Goal: Find contact information: Find contact information

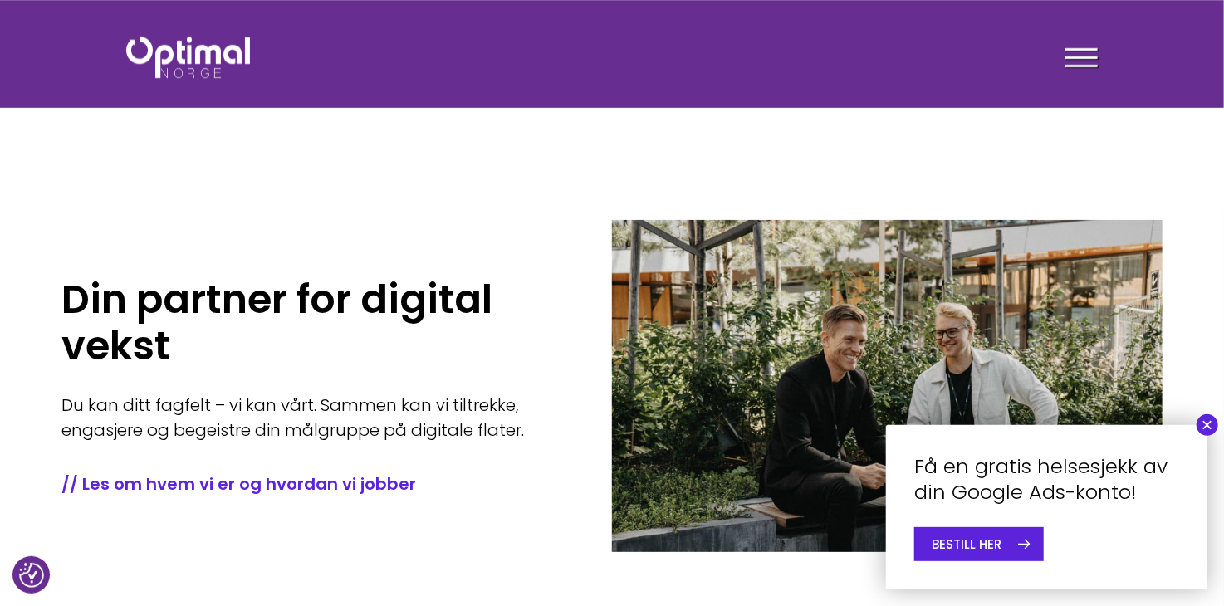
click at [1086, 59] on div at bounding box center [1082, 61] width 32 height 42
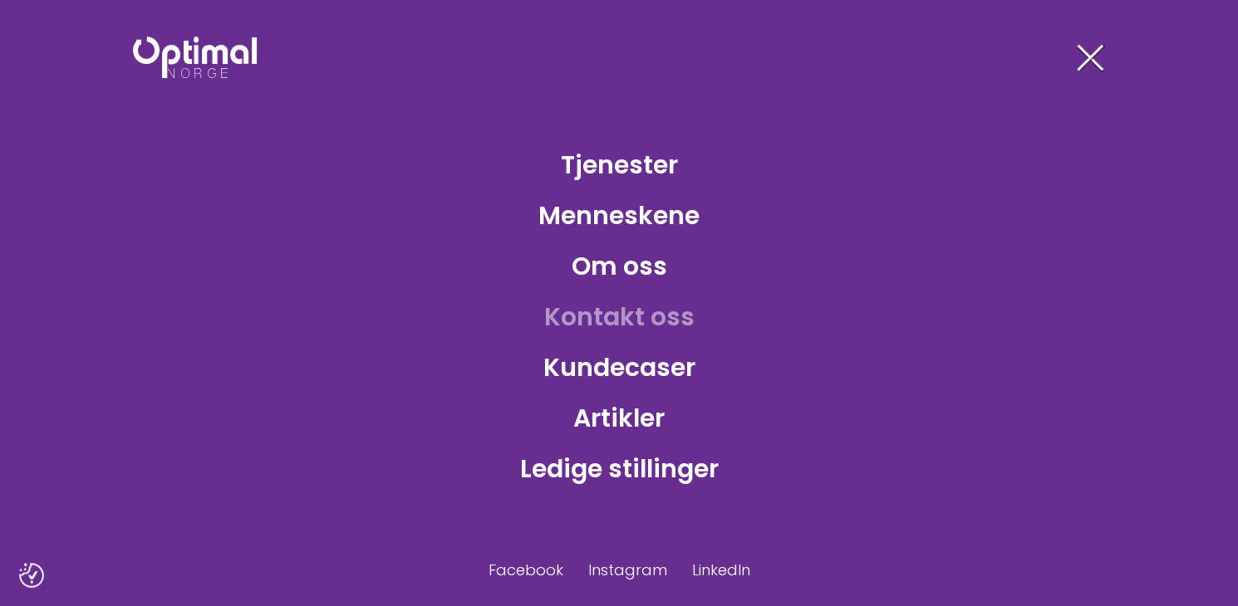
click at [668, 331] on link "Kontakt oss" at bounding box center [619, 317] width 177 height 54
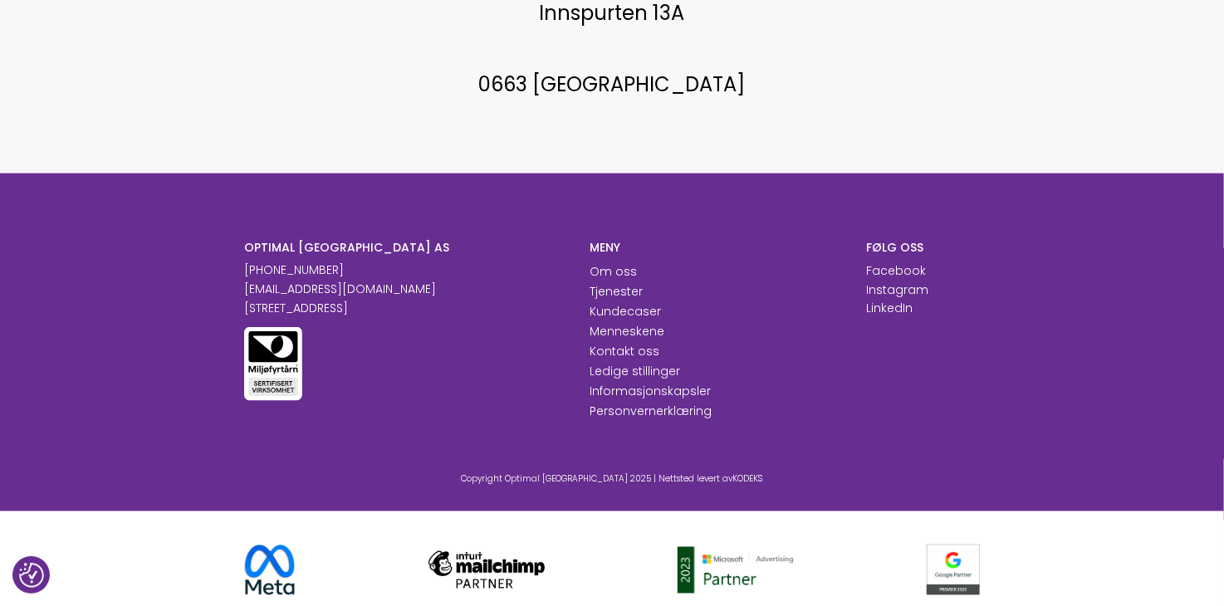
scroll to position [1040, 0]
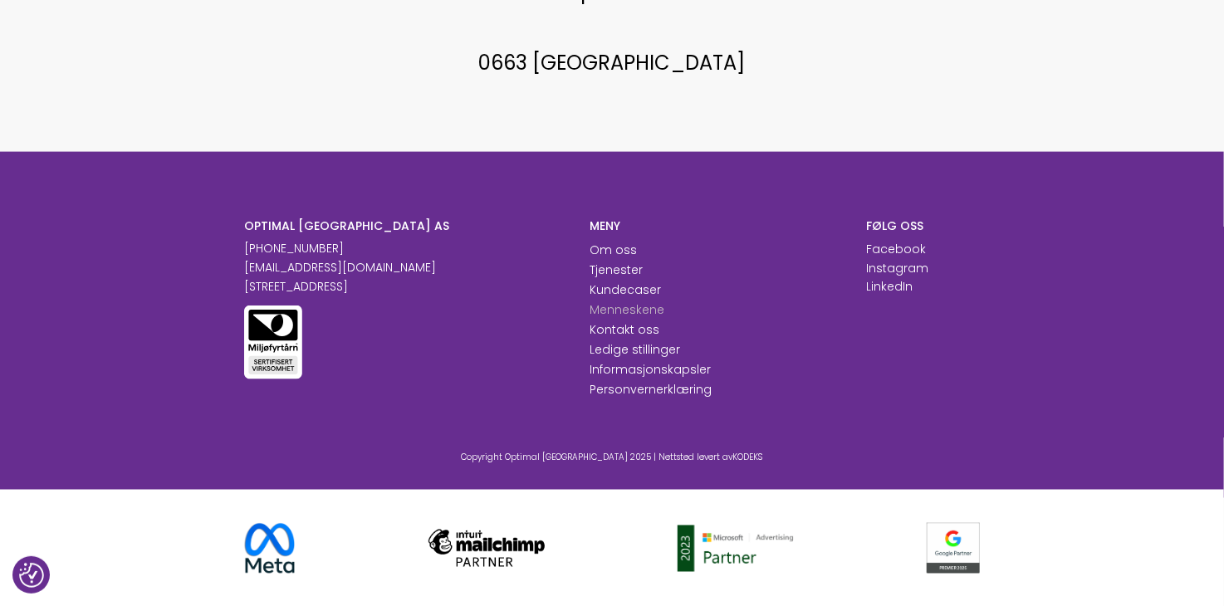
click at [637, 312] on link "Menneskene" at bounding box center [627, 309] width 75 height 17
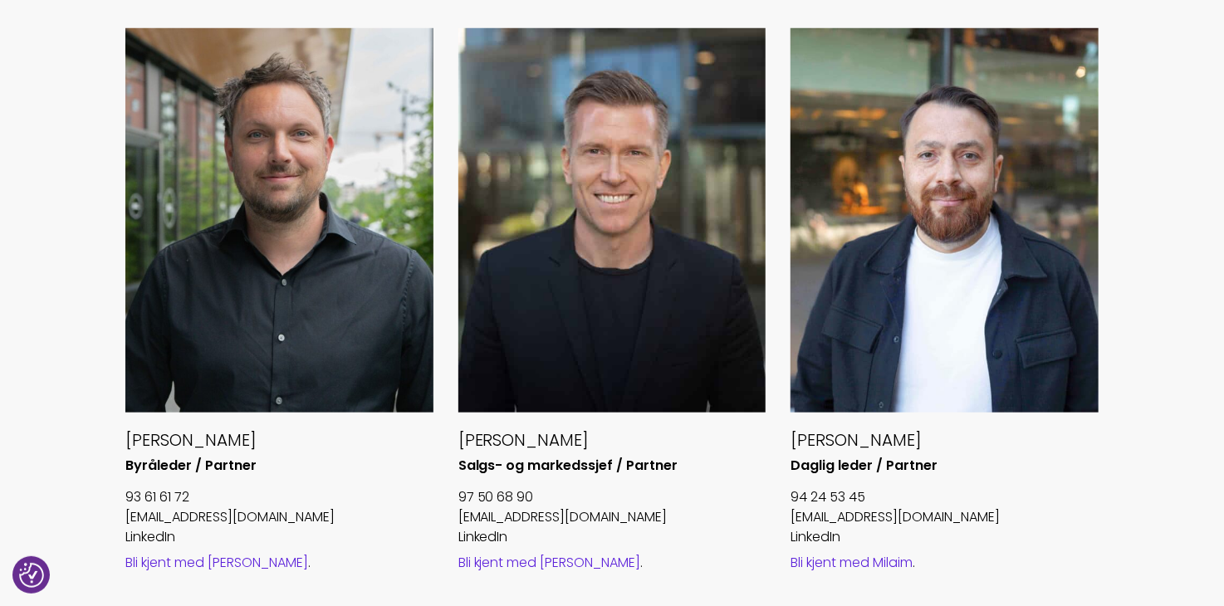
scroll to position [664, 0]
click at [860, 294] on div at bounding box center [945, 220] width 308 height 385
drag, startPoint x: 972, startPoint y: 512, endPoint x: 787, endPoint y: 512, distance: 185.2
click at [787, 512] on div "Milaim Tafaj Daglig leder / Partner 94 24 53 45 milaim@optimalnorge.no LinkedIn…" at bounding box center [944, 321] width 333 height 586
copy link "milaim@optimalnorge.no"
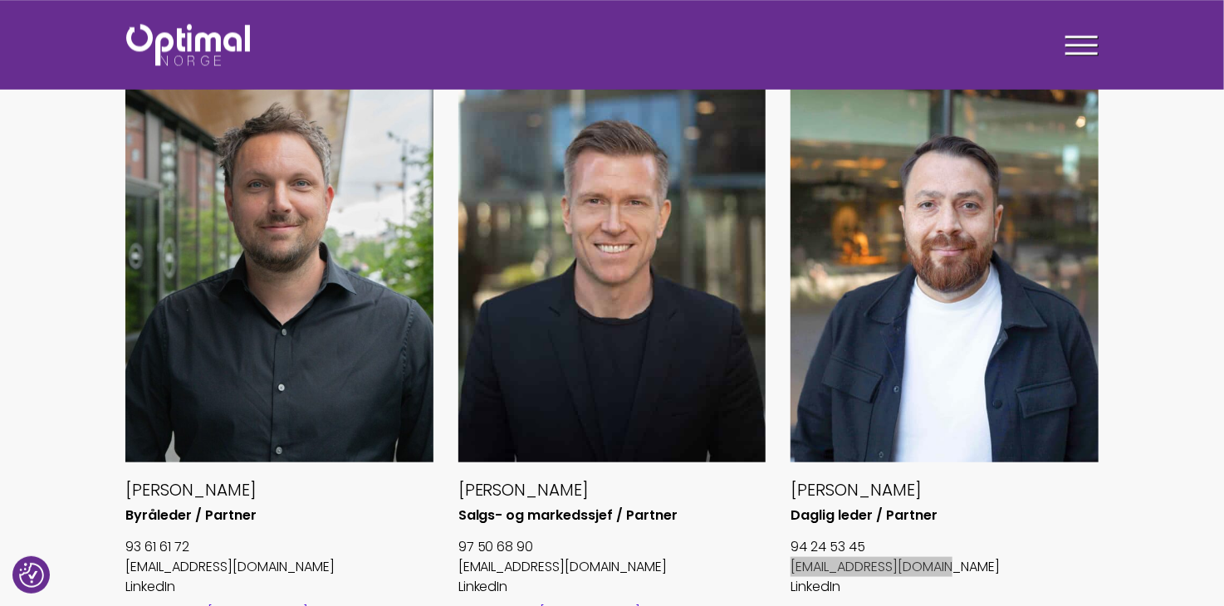
scroll to position [498, 0]
